Goal: Task Accomplishment & Management: Manage account settings

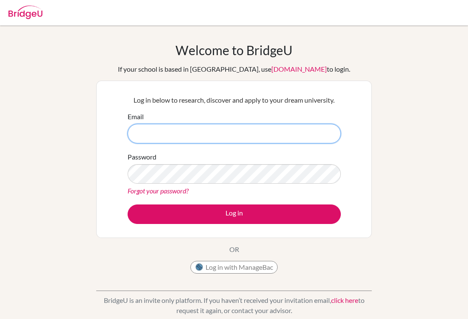
click at [227, 133] on input "Email" at bounding box center [233, 133] width 213 height 19
type input "[EMAIL_ADDRESS][DOMAIN_NAME]"
click at [234, 213] on button "Log in" at bounding box center [233, 213] width 213 height 19
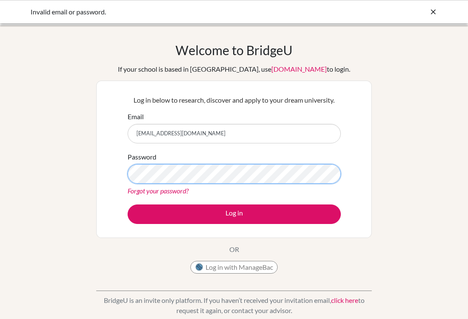
click at [234, 213] on button "Log in" at bounding box center [233, 213] width 213 height 19
